Goal: Information Seeking & Learning: Learn about a topic

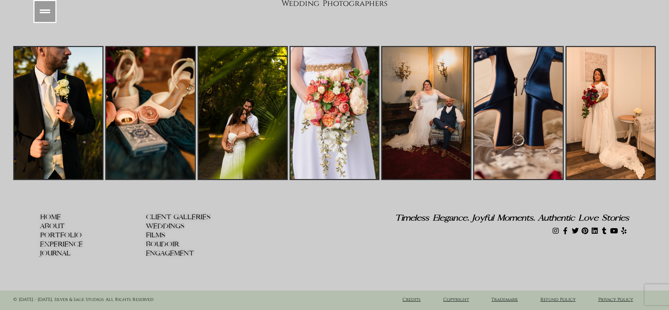
scroll to position [6598, 0]
